Goal: Information Seeking & Learning: Learn about a topic

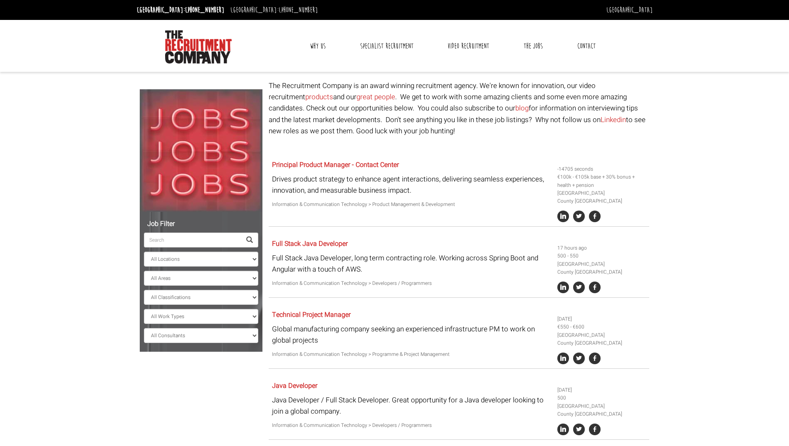
select select "[GEOGRAPHIC_DATA]"
click at [199, 242] on input "search" at bounding box center [192, 240] width 97 height 15
paste input "Role Type / Duration Key Details Rate / Salary Agile Coach / Scrum Master"
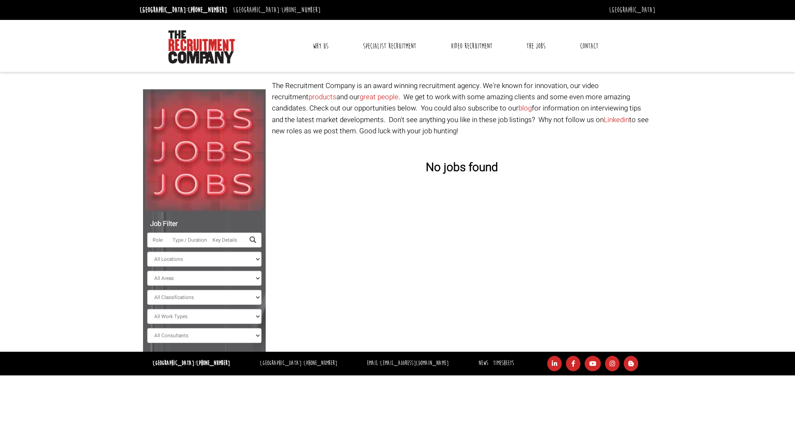
click at [250, 237] on span at bounding box center [252, 240] width 7 height 7
click at [158, 240] on input "Role Type / Duration Key Details Rate / Salary Agile Coach / Scrum Master" at bounding box center [195, 240] width 97 height 15
drag, startPoint x: 163, startPoint y: 239, endPoint x: 139, endPoint y: 246, distance: 24.6
click at [139, 246] on div "Job Filter le Type / Duration Key Details Rate / Salary Agile Coach / Scrum Mas…" at bounding box center [398, 216] width 522 height 272
click at [253, 240] on span at bounding box center [252, 240] width 7 height 7
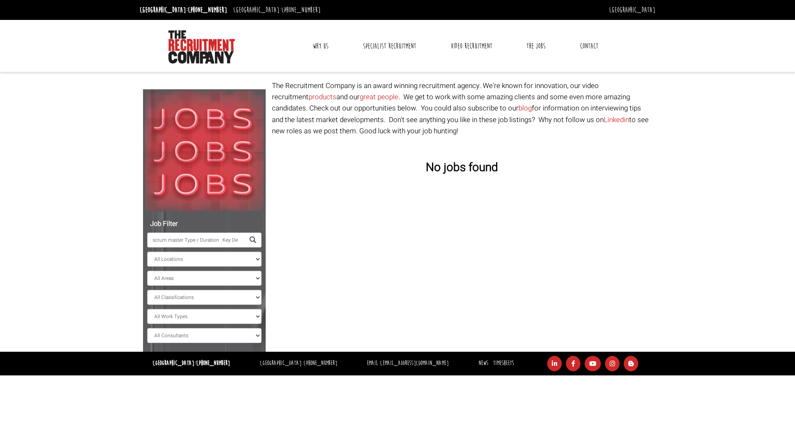
click at [252, 239] on span at bounding box center [252, 240] width 7 height 7
click at [238, 240] on input "scrum master Type / Duration Key Details Rate / Salary Agile Coach / Scrum Mast…" at bounding box center [195, 240] width 97 height 15
drag, startPoint x: 237, startPoint y: 240, endPoint x: 184, endPoint y: 236, distance: 53.0
click at [175, 236] on input "scrum master Type / Duration Key Details Rate / Salary Agile Coach / Scrum Mast…" at bounding box center [195, 240] width 97 height 15
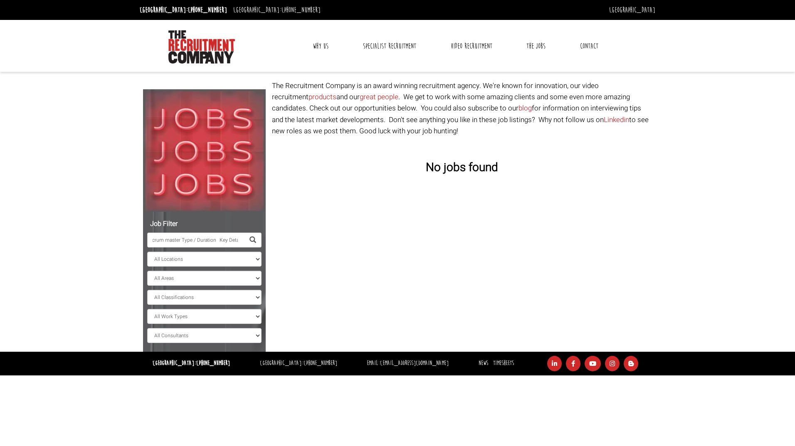
click at [180, 238] on input "scrum master Type / Duration Key Details Rate / Salary Agile Coach / Scrum Mast…" at bounding box center [195, 240] width 97 height 15
drag, startPoint x: 182, startPoint y: 239, endPoint x: 354, endPoint y: 244, distance: 172.6
click at [354, 244] on div "Job Filter scrum master Type / Duration Key Details Rate / Salary Agile Coach /…" at bounding box center [398, 216] width 522 height 272
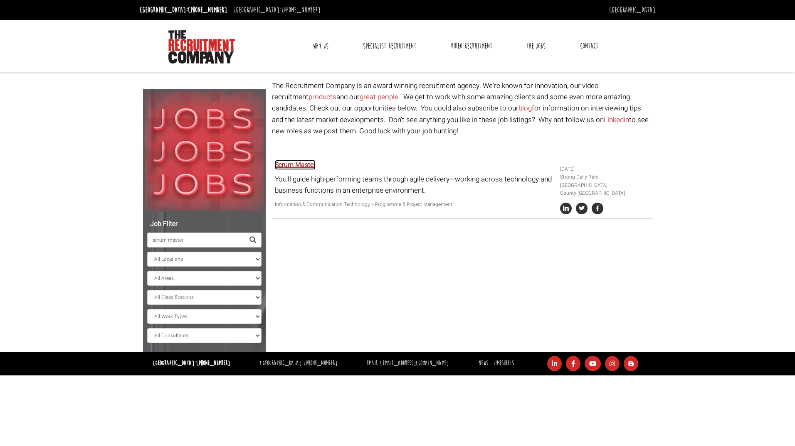
click at [301, 165] on link "Scrum Master" at bounding box center [295, 165] width 41 height 10
click at [254, 238] on span at bounding box center [252, 240] width 7 height 7
drag, startPoint x: 232, startPoint y: 242, endPoint x: 116, endPoint y: 232, distance: 116.0
click at [116, 232] on body "[GEOGRAPHIC_DATA]: [PHONE_NUMBER] [GEOGRAPHIC_DATA]: [PHONE_NUMBER] [GEOGRAPHIC…" at bounding box center [397, 188] width 795 height 376
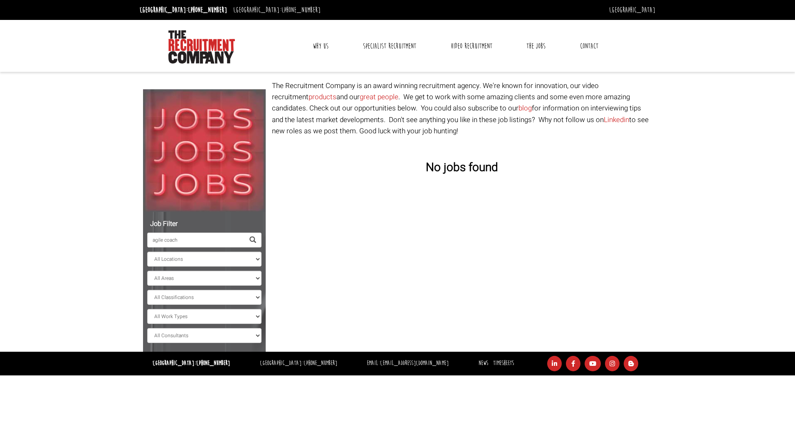
type input "agile coach"
drag, startPoint x: 190, startPoint y: 240, endPoint x: 121, endPoint y: 232, distance: 69.1
click at [121, 232] on body "[GEOGRAPHIC_DATA]: [PHONE_NUMBER] [GEOGRAPHIC_DATA]: [PHONE_NUMBER] [GEOGRAPHIC…" at bounding box center [397, 188] width 795 height 376
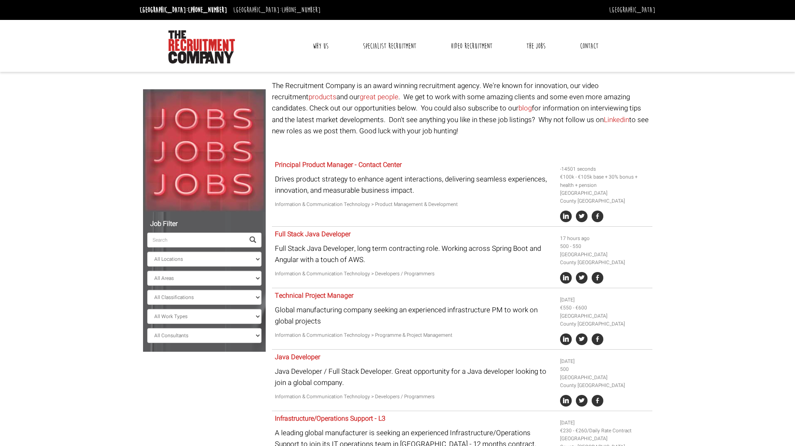
select select "[GEOGRAPHIC_DATA]"
